Goal: Task Accomplishment & Management: Manage account settings

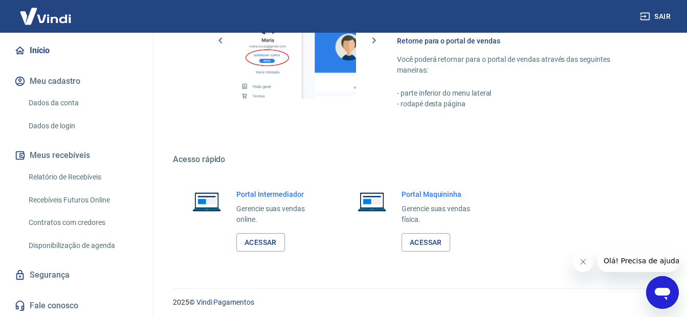
scroll to position [629, 0]
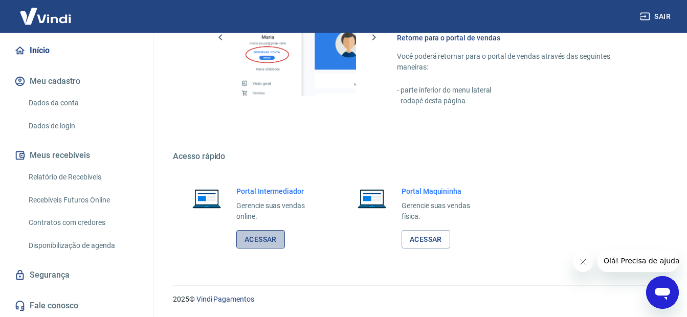
click at [261, 239] on link "Acessar" at bounding box center [260, 239] width 49 height 19
